Goal: Task Accomplishment & Management: Complete application form

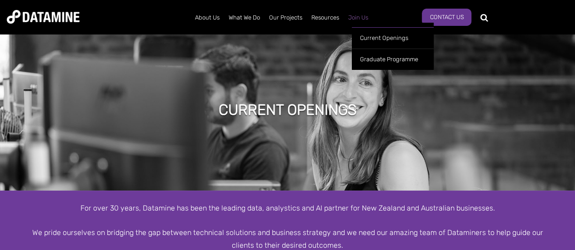
click at [352, 14] on link "Join Us" at bounding box center [358, 18] width 29 height 24
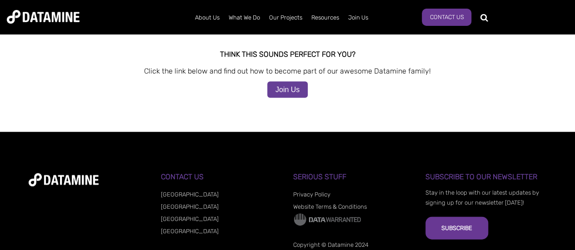
scroll to position [893, 0]
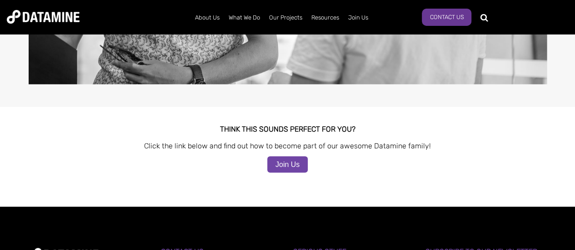
click at [283, 157] on link "Join Us" at bounding box center [287, 165] width 40 height 16
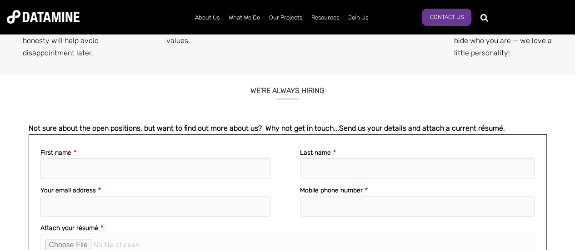
scroll to position [1182, 0]
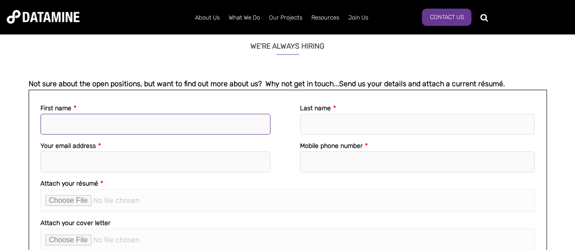
click at [173, 114] on input "First name *" at bounding box center [155, 124] width 230 height 21
